Goal: Check status: Check status

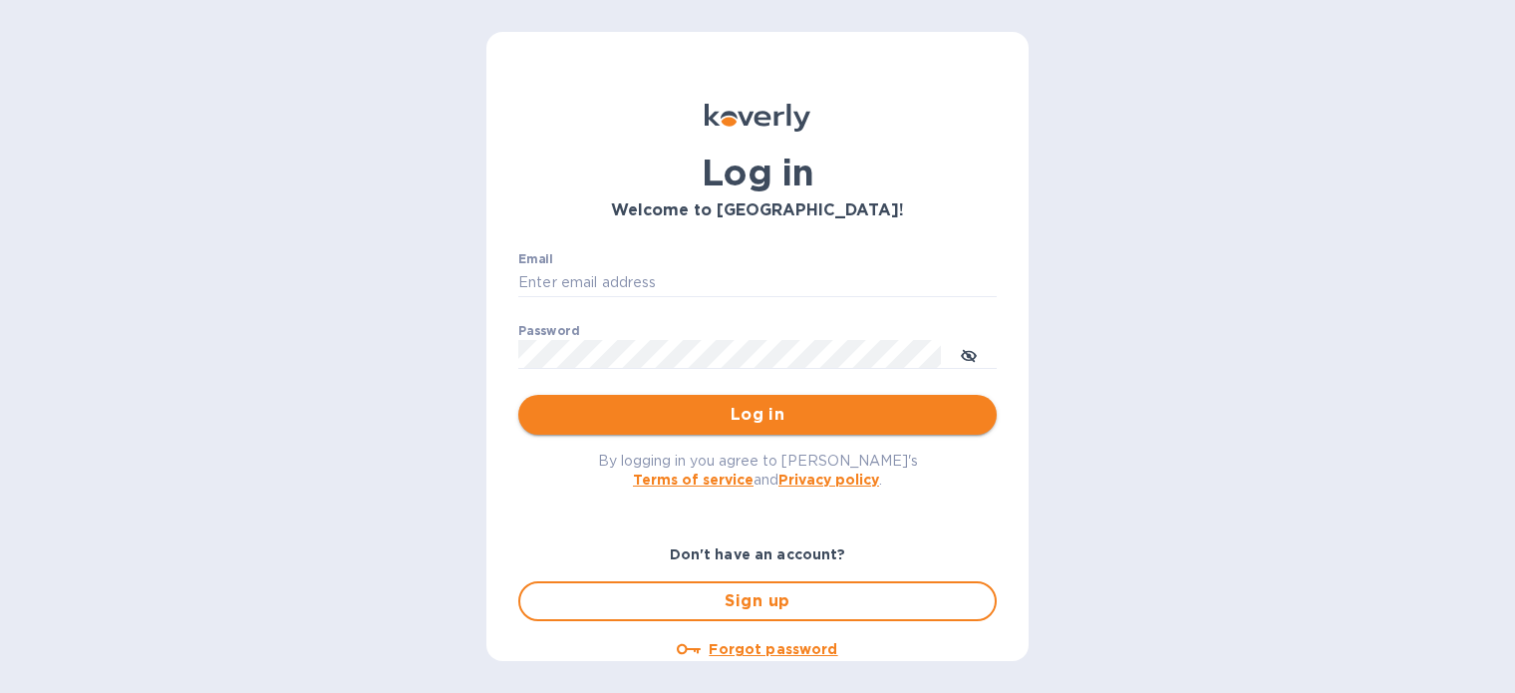
type input "[EMAIL_ADDRESS][DOMAIN_NAME]"
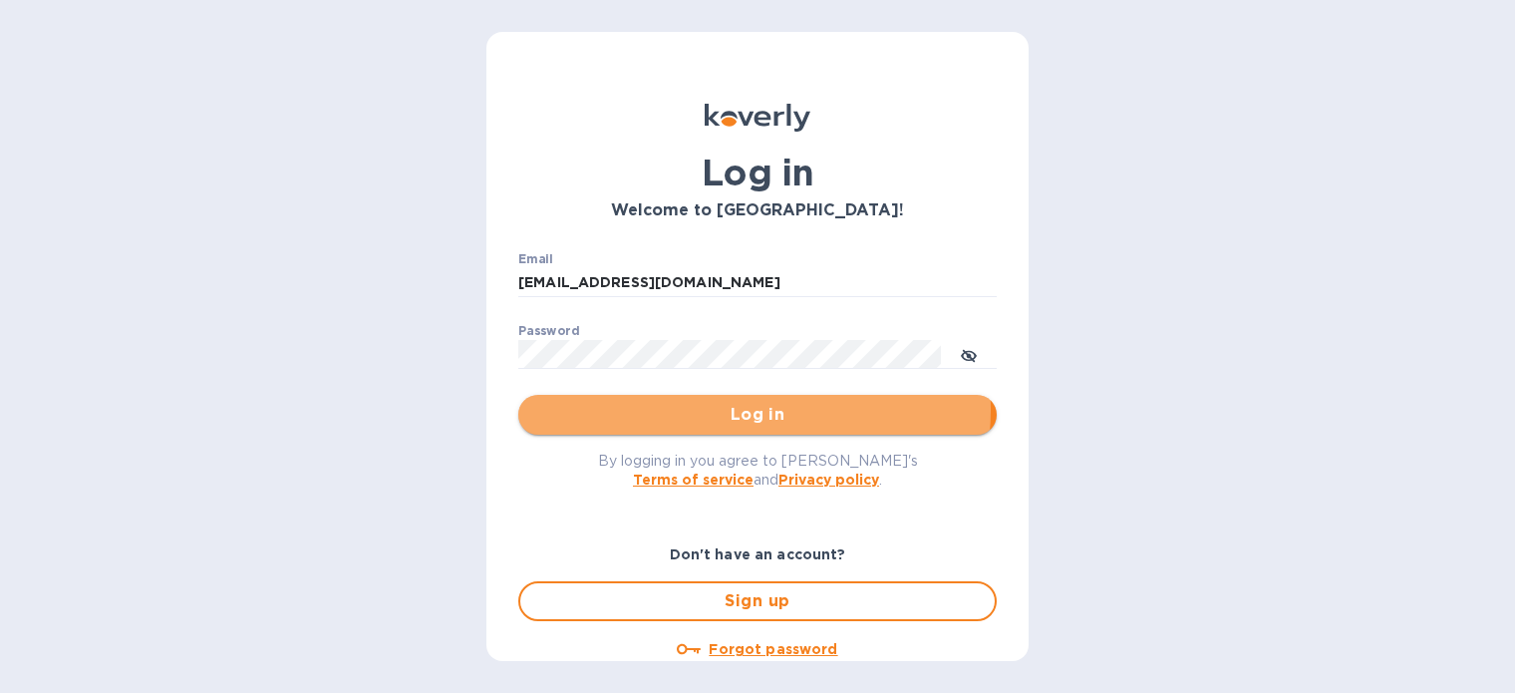
click at [739, 409] on span "Log in" at bounding box center [757, 415] width 447 height 24
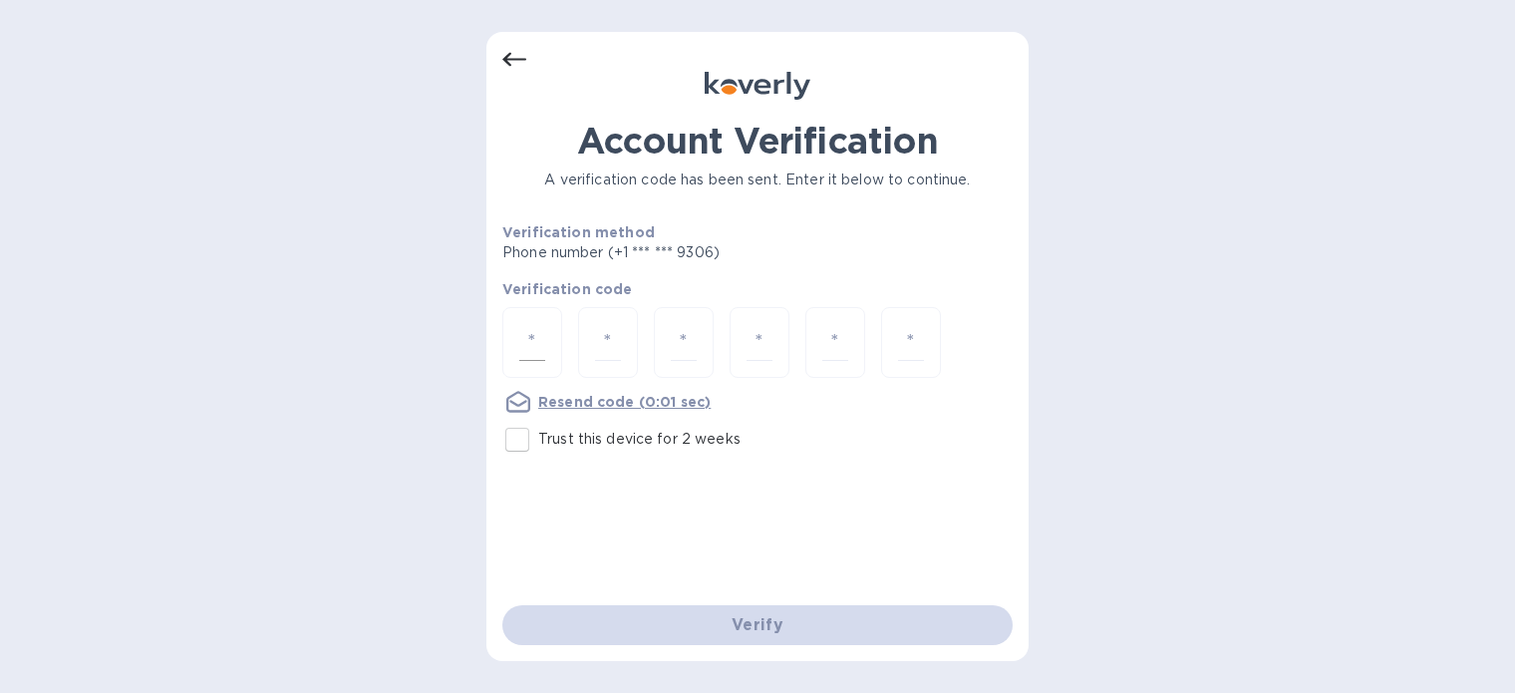
drag, startPoint x: 544, startPoint y: 335, endPoint x: 513, endPoint y: 310, distance: 39.7
click at [542, 333] on input "number" at bounding box center [532, 342] width 26 height 37
click at [529, 330] on input "number" at bounding box center [532, 342] width 26 height 37
type input "9"
type input "1"
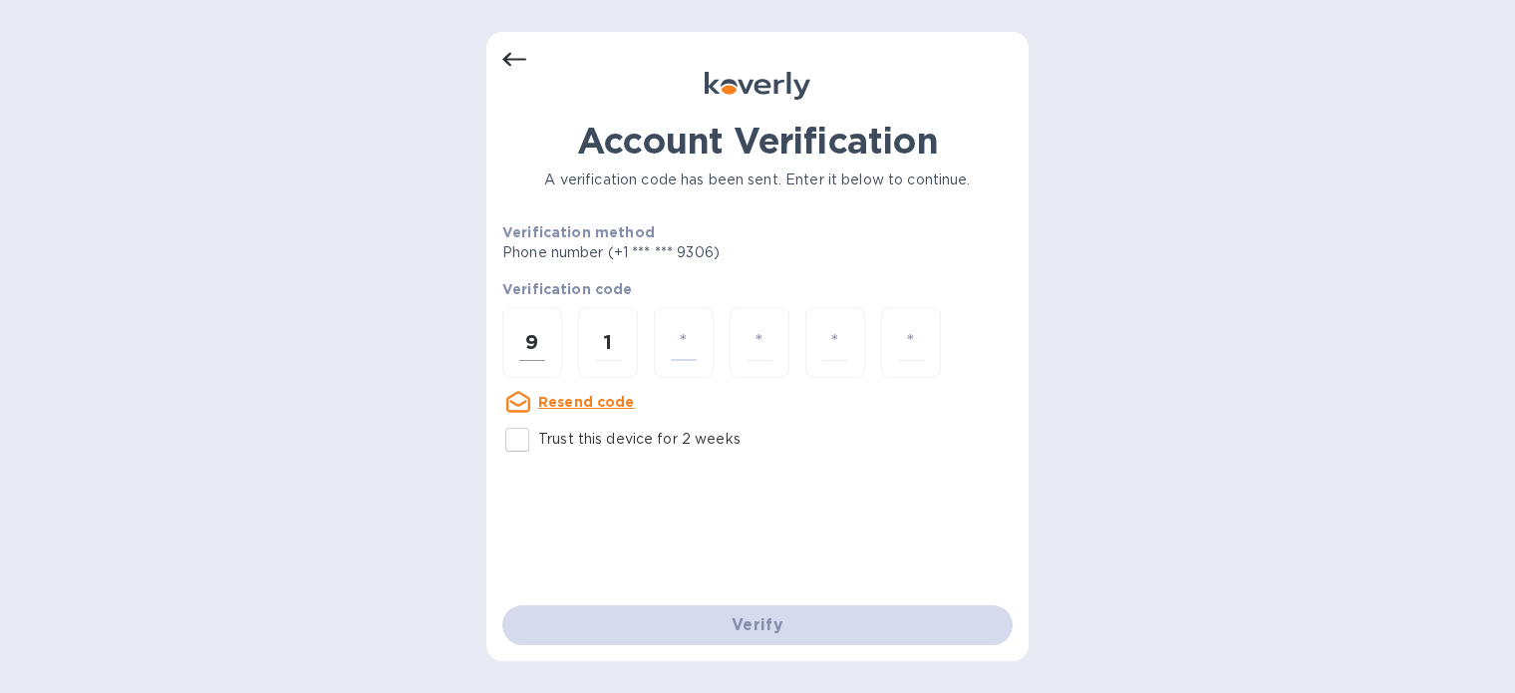
type input "9"
type input "4"
type input "5"
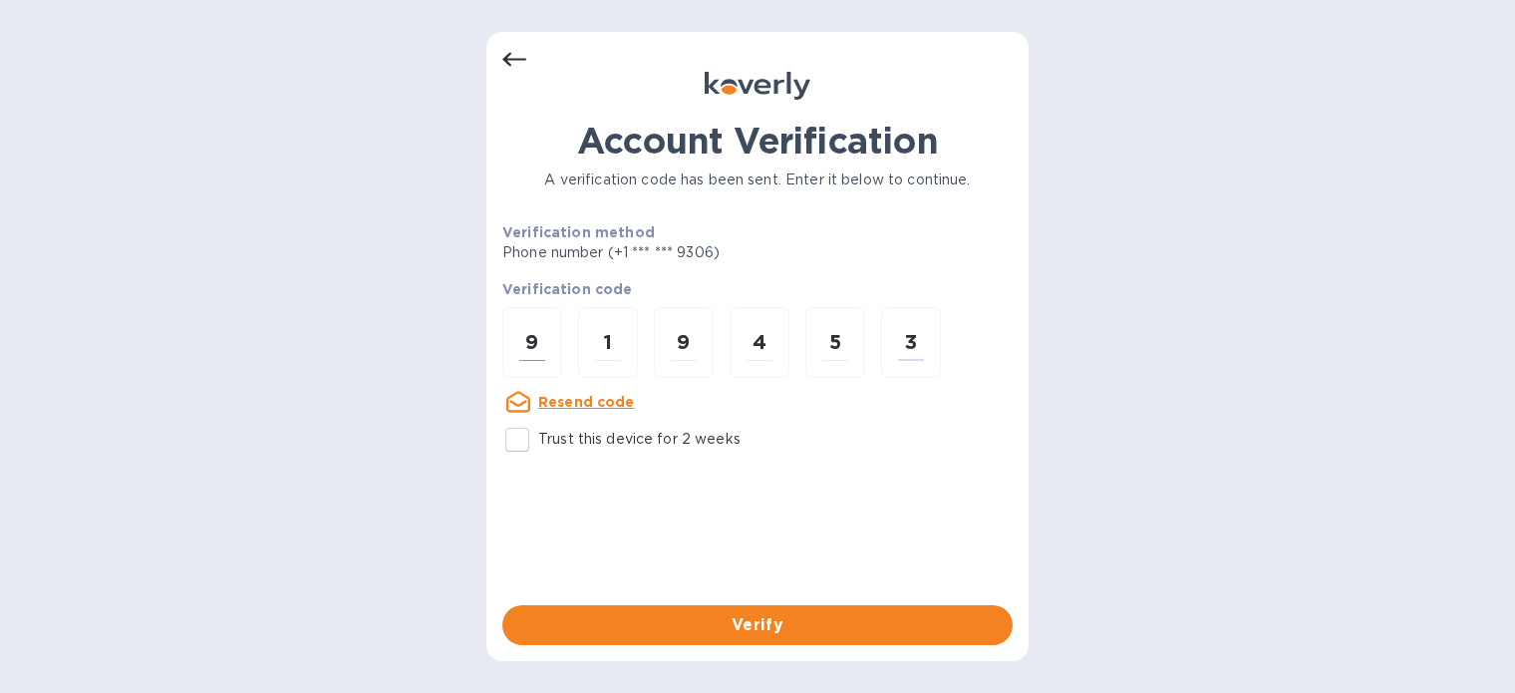
type input "3"
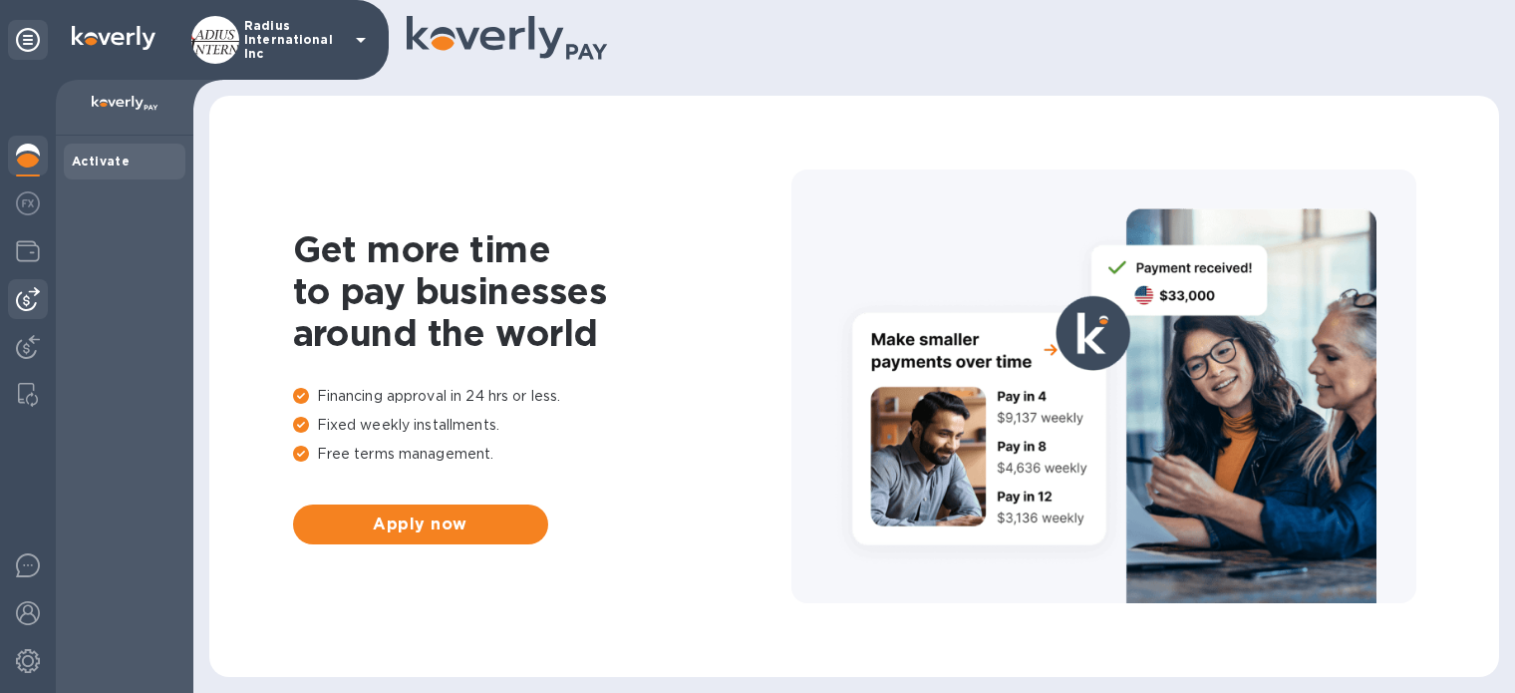
click at [19, 293] on img at bounding box center [28, 299] width 24 height 24
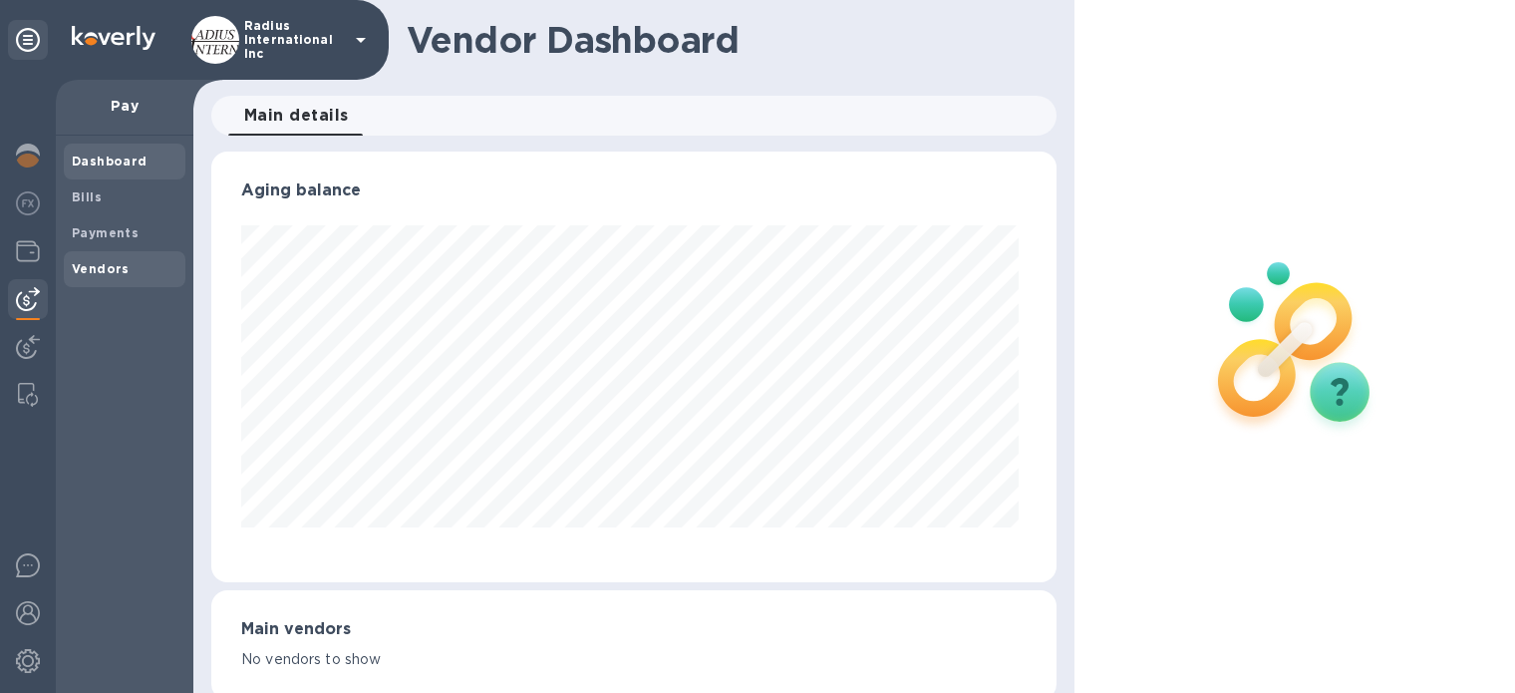
scroll to position [431, 837]
click at [29, 340] on img at bounding box center [28, 347] width 24 height 24
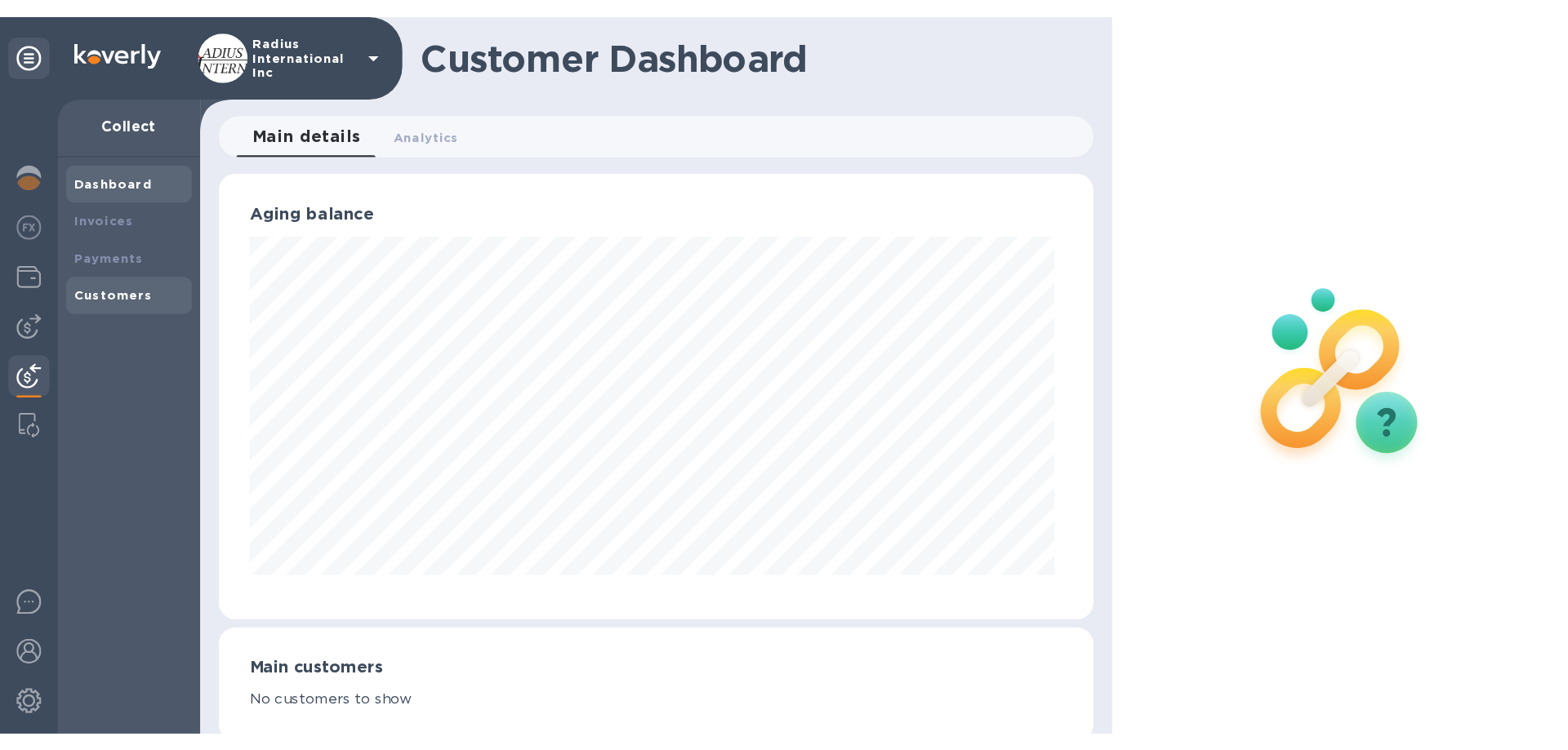
scroll to position [815803, 815917]
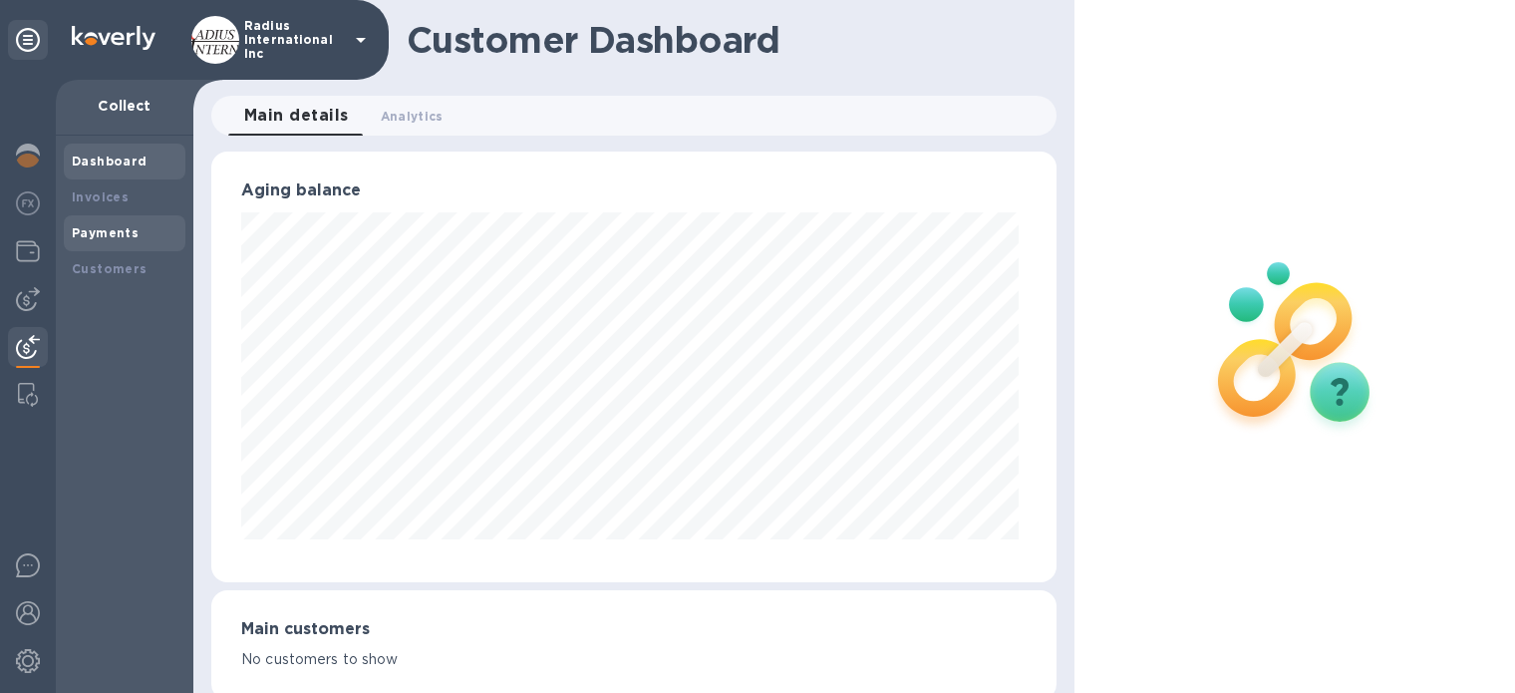
click at [105, 231] on b "Payments" at bounding box center [105, 232] width 67 height 15
